Goal: Task Accomplishment & Management: Complete application form

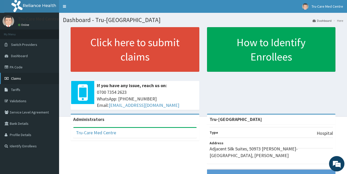
click at [18, 79] on span "Claims" at bounding box center [16, 78] width 10 height 5
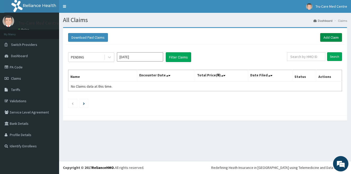
click at [330, 36] on link "Add Claim" at bounding box center [331, 37] width 22 height 9
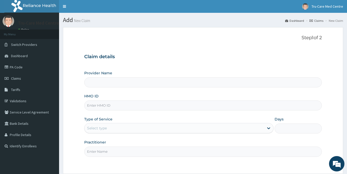
type input "Tru-Care Medical Centre"
click at [95, 105] on input "HMO ID" at bounding box center [203, 106] width 238 height 10
paste input "DOCTOR'S ASSESSMENT: acute pharyngotonsillitis r/o malaria WITH ? CHRONIC ANEMIA"
type input "D"
click at [93, 106] on input "HMO ID" at bounding box center [203, 106] width 238 height 10
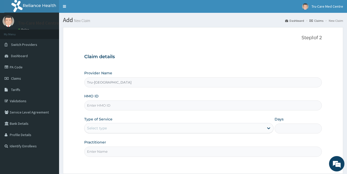
paste input "CNH/10006/A"
type input "CNH/10006/A"
click at [268, 128] on icon at bounding box center [268, 128] width 5 height 5
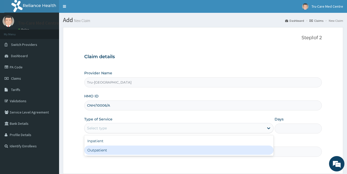
click at [210, 151] on div "Outpatient" at bounding box center [178, 150] width 189 height 9
type input "1"
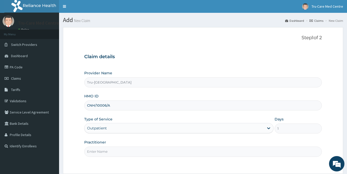
click at [92, 150] on input "Practitioner" at bounding box center [203, 152] width 238 height 10
click at [92, 152] on input "DR.KAFFI SILAS" at bounding box center [203, 152] width 238 height 10
click at [93, 152] on input "DR.KAFFI SILAS" at bounding box center [203, 152] width 238 height 10
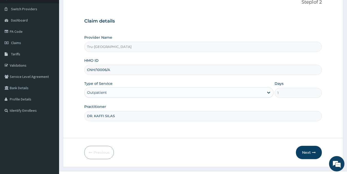
scroll to position [46, 0]
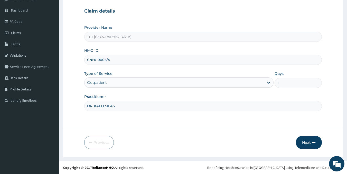
type input "DR. KAFFI SILAS"
click at [312, 143] on button "Next" at bounding box center [309, 142] width 26 height 13
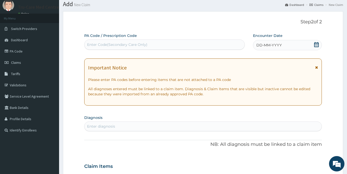
scroll to position [0, 0]
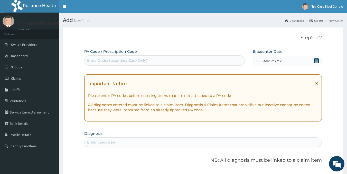
click at [95, 141] on div "Enter diagnosis" at bounding box center [101, 142] width 28 height 5
click at [106, 60] on div "Enter Code(Secondary Care Only)" at bounding box center [117, 60] width 60 height 5
paste input "PA/FDBF52"
type input "PA/FDBF52"
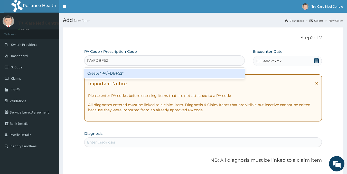
click at [106, 73] on div "Create "PA/FDBF52"" at bounding box center [164, 73] width 161 height 9
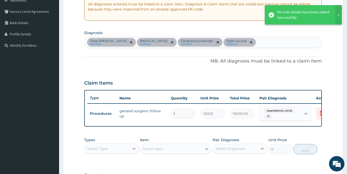
scroll to position [175, 0]
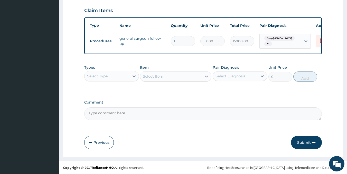
click at [303, 141] on button "Submit" at bounding box center [306, 142] width 31 height 13
